Goal: Task Accomplishment & Management: Use online tool/utility

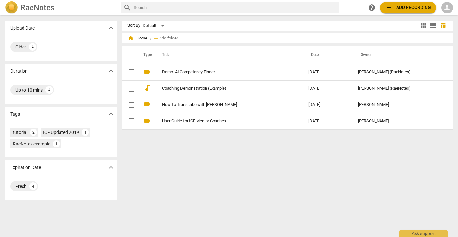
click at [403, 7] on span "add Add recording" at bounding box center [408, 8] width 46 height 8
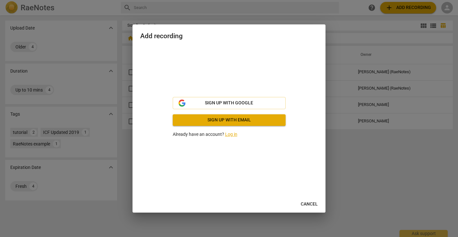
click at [232, 133] on link "Log in" at bounding box center [231, 134] width 12 height 5
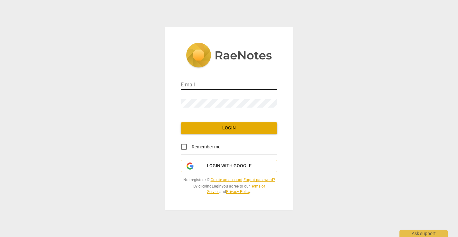
click at [213, 87] on input "email" at bounding box center [229, 85] width 96 height 9
type input "[EMAIL_ADDRESS][DOMAIN_NAME]"
click at [236, 128] on span "Login" at bounding box center [229, 128] width 86 height 6
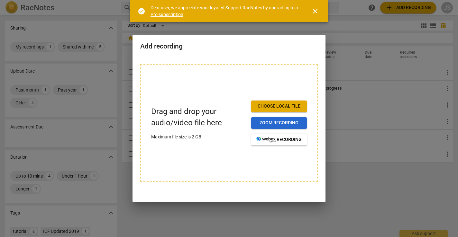
click at [277, 123] on span "Zoom recording" at bounding box center [278, 123] width 45 height 6
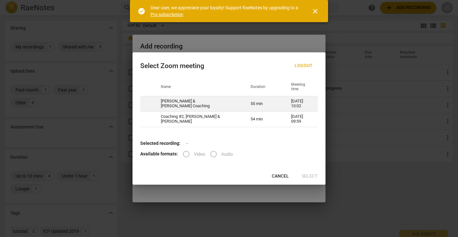
click at [202, 102] on td "[PERSON_NAME] & [PERSON_NAME] Coaching" at bounding box center [198, 103] width 90 height 15
radio input "true"
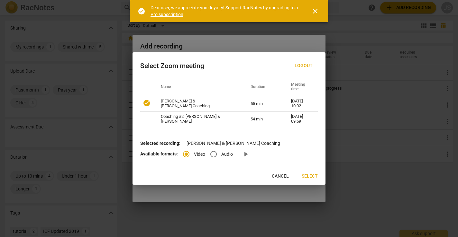
click at [311, 175] on span "Select" at bounding box center [310, 176] width 16 height 6
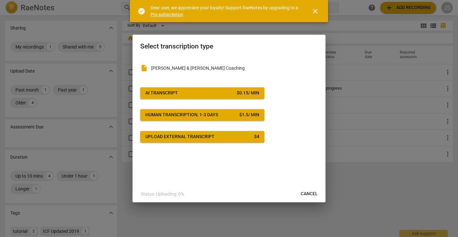
click at [316, 9] on span "close" at bounding box center [315, 11] width 8 height 8
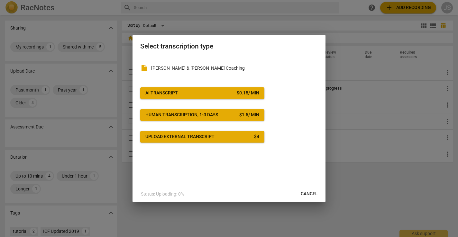
click at [229, 116] on span "Human transcription, 1-3 days $ 1.5 / min" at bounding box center [202, 115] width 114 height 6
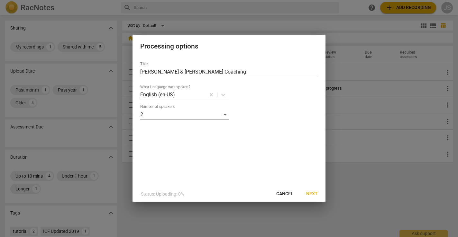
click at [313, 195] on span "Next" at bounding box center [312, 194] width 12 height 6
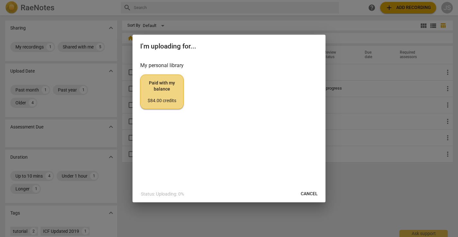
click at [161, 87] on span "Paid with my balance $84.00 credits" at bounding box center [162, 92] width 32 height 24
click at [316, 195] on span "Cancel" at bounding box center [309, 194] width 17 height 6
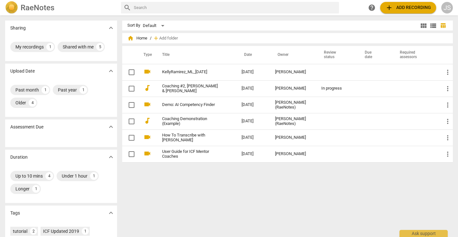
click at [417, 4] on span "add Add recording" at bounding box center [408, 8] width 46 height 8
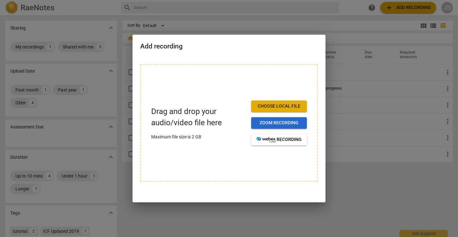
click at [289, 121] on span "Zoom recording" at bounding box center [278, 123] width 45 height 6
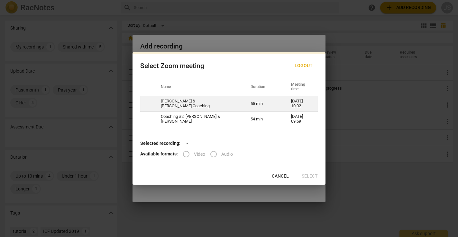
click at [196, 104] on td "Joan & Judy Coaching" at bounding box center [198, 103] width 90 height 15
radio input "true"
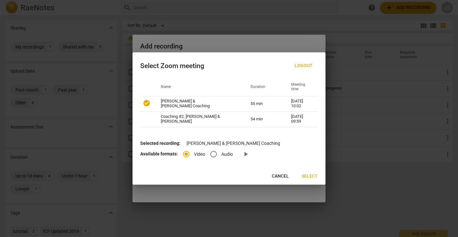
click at [312, 179] on span "Select" at bounding box center [310, 176] width 16 height 6
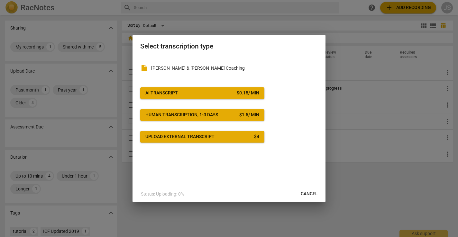
click at [186, 90] on span "AI Transcript $ 0.15 / min" at bounding box center [202, 93] width 114 height 6
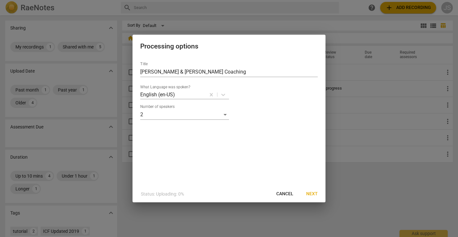
click at [313, 192] on span "Next" at bounding box center [312, 194] width 12 height 6
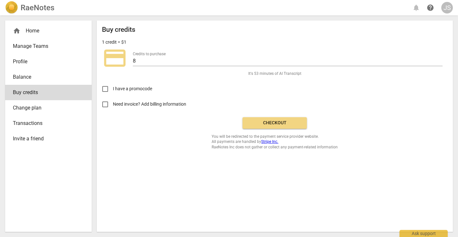
click at [105, 105] on input "Need invoice? Add billing information" at bounding box center [104, 104] width 15 height 15
checkbox input "true"
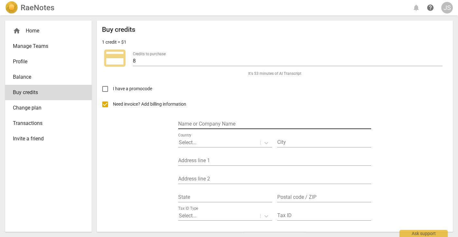
click at [202, 122] on input "text" at bounding box center [274, 124] width 193 height 9
type input "Holistic Dog Training"
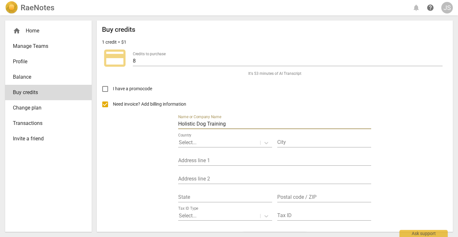
type input "Richmond"
type input "646 35th Street"
type input "CA"
type input "94805"
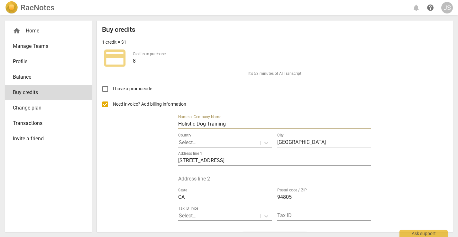
click at [224, 142] on div at bounding box center [219, 142] width 81 height 7
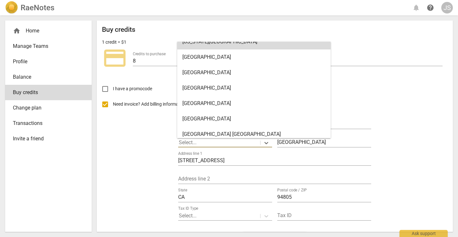
scroll to position [3591, 0]
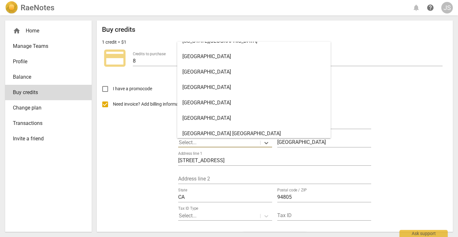
click at [217, 119] on div "United States" at bounding box center [253, 118] width 153 height 15
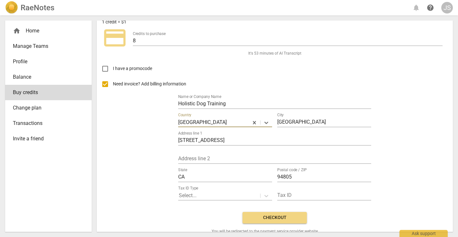
scroll to position [38, 0]
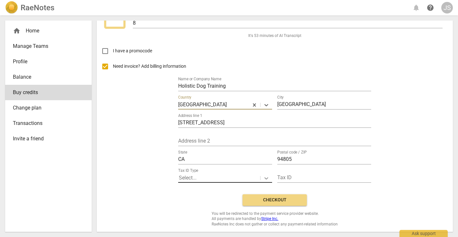
click at [266, 178] on icon at bounding box center [266, 178] width 6 height 6
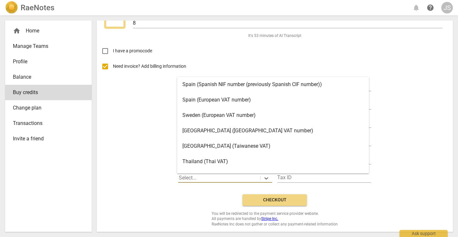
scroll to position [1326, 0]
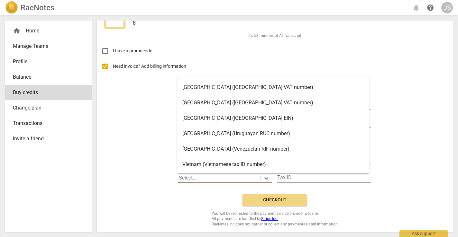
click at [251, 117] on div "United States (United States EIN)" at bounding box center [273, 118] width 192 height 15
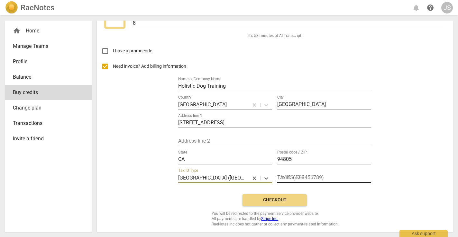
click at [324, 178] on input "text" at bounding box center [324, 178] width 94 height 9
click at [104, 65] on input "Need invoice? Add billing information" at bounding box center [104, 66] width 15 height 15
checkbox input "false"
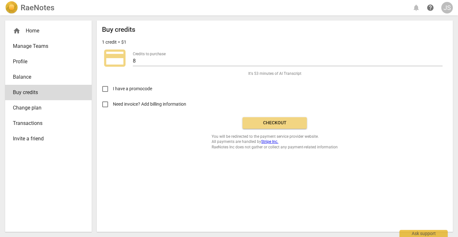
click at [272, 123] on span "Checkout" at bounding box center [275, 123] width 54 height 6
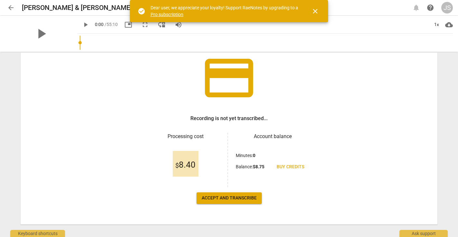
scroll to position [53, 0]
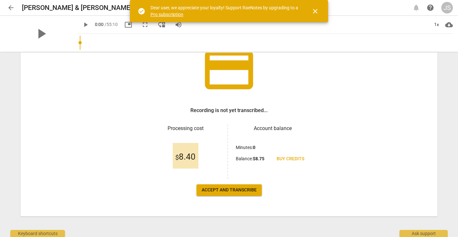
click at [220, 189] on span "Accept and transcribe" at bounding box center [229, 190] width 55 height 6
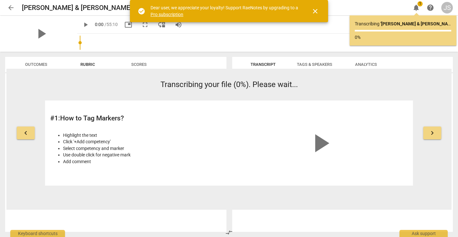
click at [315, 11] on span "close" at bounding box center [315, 11] width 8 height 8
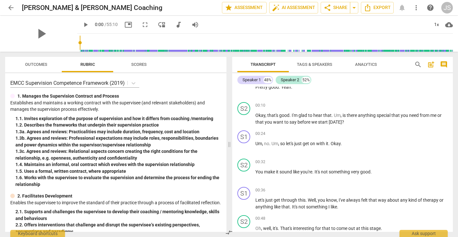
scroll to position [0, 0]
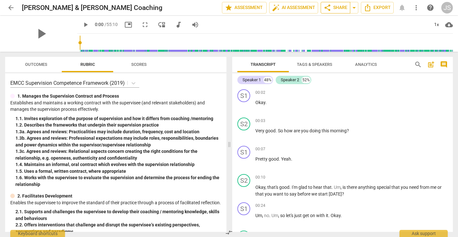
click at [330, 5] on span "share" at bounding box center [328, 8] width 8 height 8
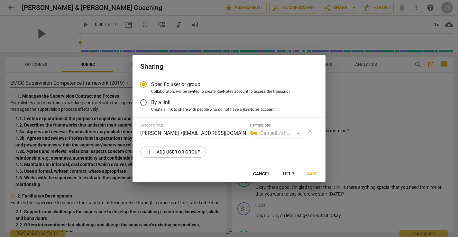
click at [299, 133] on div "vpn_key Can edit/share" at bounding box center [276, 133] width 52 height 10
click at [173, 152] on span "add Add user or group" at bounding box center [173, 152] width 55 height 8
radio input "false"
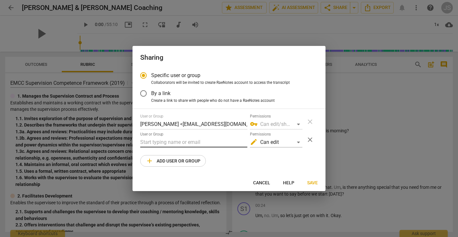
click at [164, 144] on input "text" at bounding box center [193, 142] width 107 height 10
type input "b"
paste input "barb@lifetransformationsnow.com"
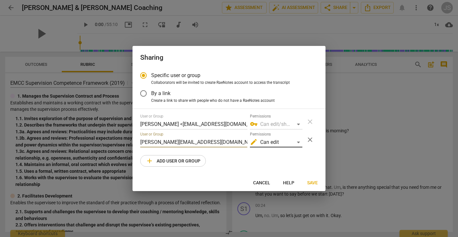
type input "barb@lifetransformationsnow.com"
click at [298, 142] on div "edit Can edit" at bounding box center [276, 142] width 52 height 10
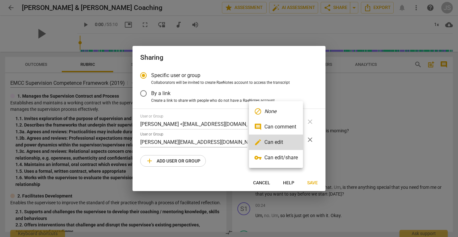
click at [290, 128] on li "comment Can comment" at bounding box center [276, 126] width 54 height 15
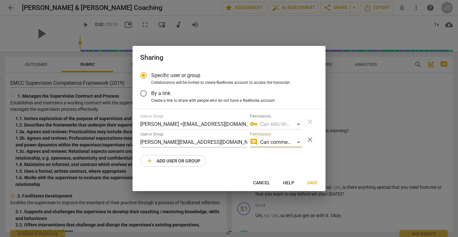
click at [171, 160] on span "add Add user or group" at bounding box center [173, 161] width 55 height 8
radio input "false"
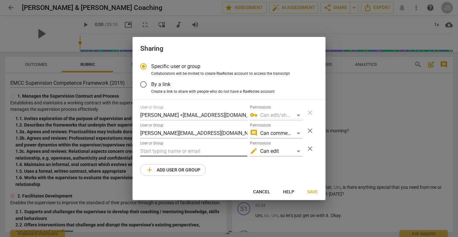
click at [159, 154] on input "text" at bounding box center [193, 151] width 107 height 10
type input "j"
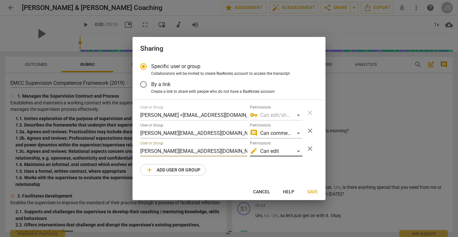
type input "kelly@welcometoelemental.com"
click at [299, 150] on div "edit Can edit" at bounding box center [276, 151] width 52 height 10
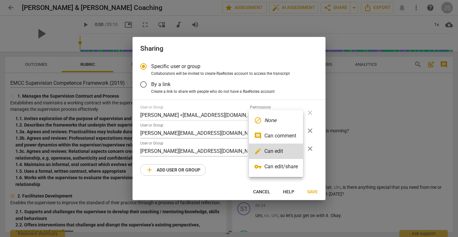
click at [278, 131] on li "comment Can comment" at bounding box center [276, 135] width 54 height 15
radio input "false"
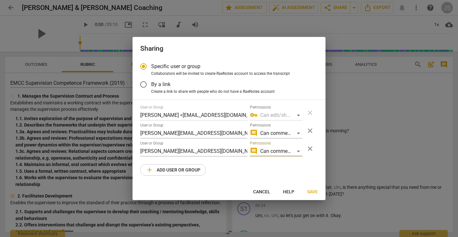
click at [312, 190] on span "Save" at bounding box center [312, 192] width 11 height 6
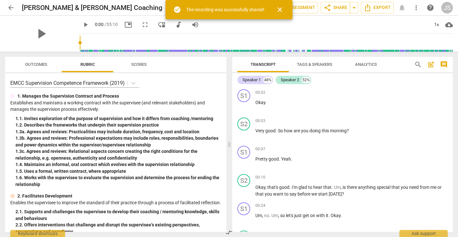
click at [280, 9] on span "close" at bounding box center [280, 10] width 8 height 8
